Goal: Book appointment/travel/reservation

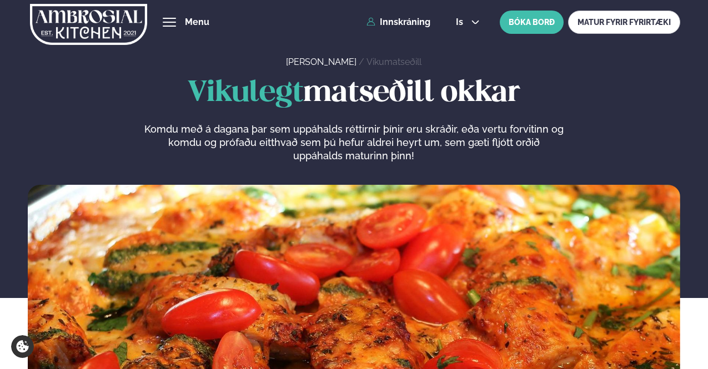
scroll to position [500, 0]
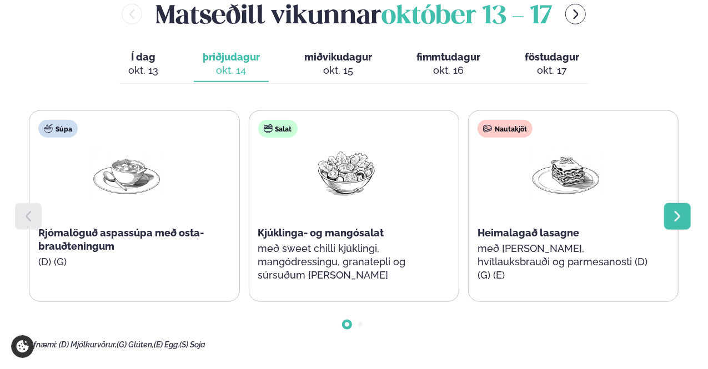
click at [682, 218] on icon at bounding box center [677, 216] width 13 height 13
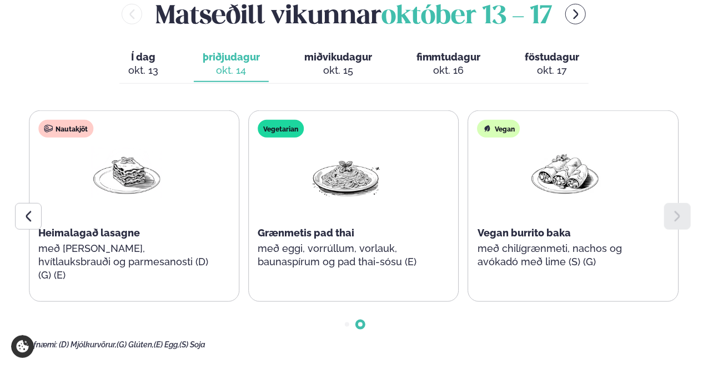
click at [682, 218] on icon at bounding box center [677, 216] width 13 height 13
click at [321, 62] on span "miðvikudagur" at bounding box center [338, 57] width 68 height 12
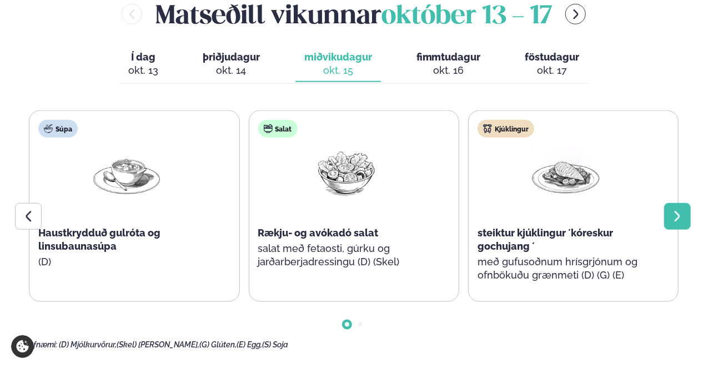
click at [671, 220] on icon at bounding box center [677, 216] width 13 height 13
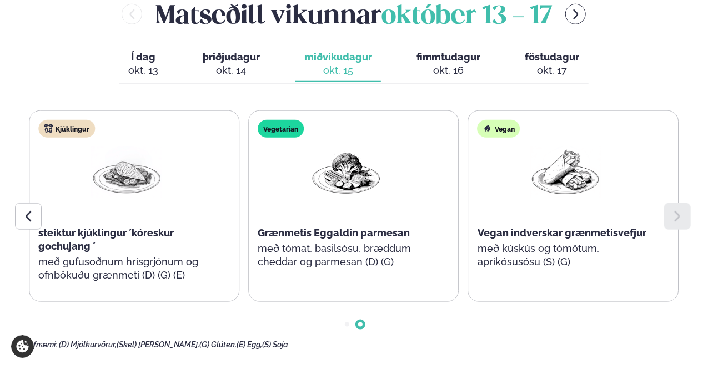
click at [671, 220] on icon at bounding box center [677, 216] width 13 height 13
click at [453, 70] on div "okt. 16" at bounding box center [448, 70] width 64 height 13
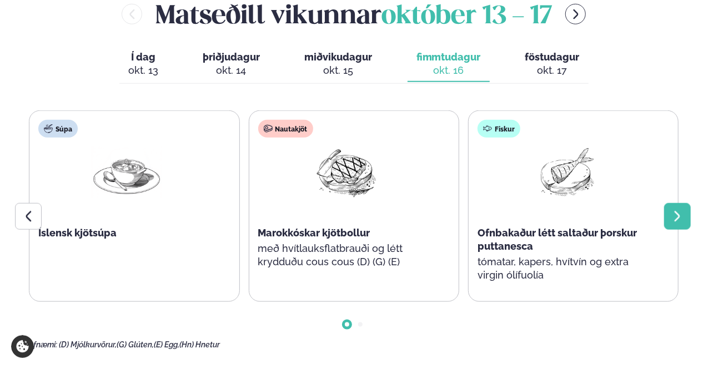
click at [676, 220] on icon at bounding box center [678, 216] width 6 height 11
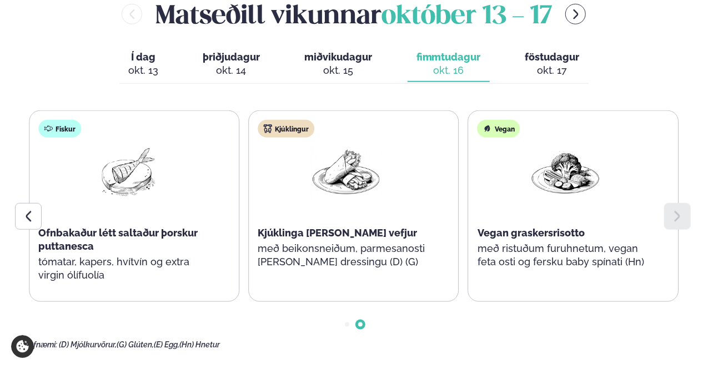
click at [676, 220] on icon at bounding box center [678, 216] width 6 height 11
click at [542, 73] on div "okt. 17" at bounding box center [552, 70] width 54 height 13
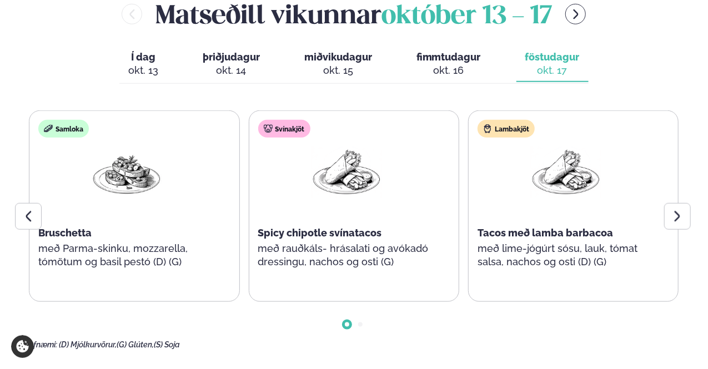
click at [446, 58] on span "fimmtudagur" at bounding box center [448, 57] width 64 height 12
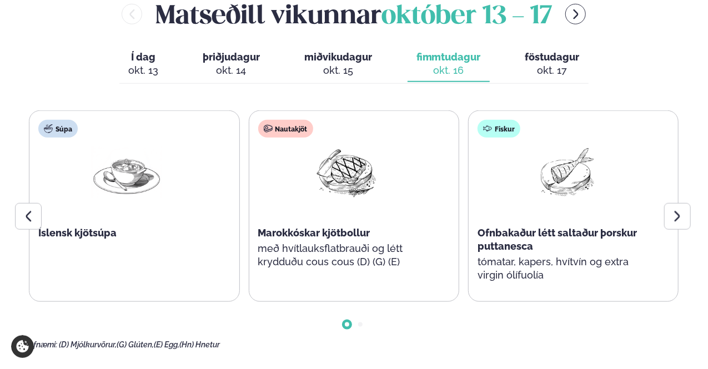
click at [506, 59] on div "Í dag Í d. [DATE] þriðjudagur þri. [DATE] miðvikudagur mið. [DATE] fimmtudagur …" at bounding box center [353, 65] width 469 height 38
click at [524, 63] on button "föstudagur fös. [DATE]" at bounding box center [552, 64] width 72 height 37
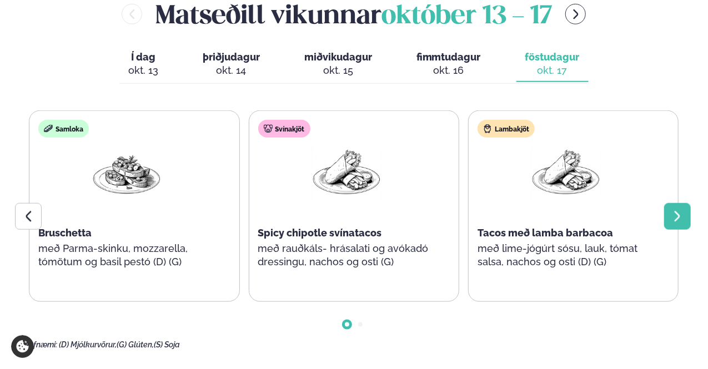
click at [674, 217] on icon at bounding box center [677, 216] width 13 height 13
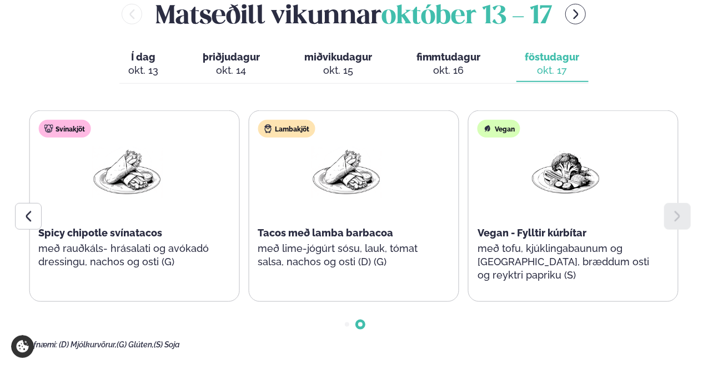
click at [454, 64] on div "okt. 16" at bounding box center [448, 70] width 64 height 13
